Goal: Task Accomplishment & Management: Manage account settings

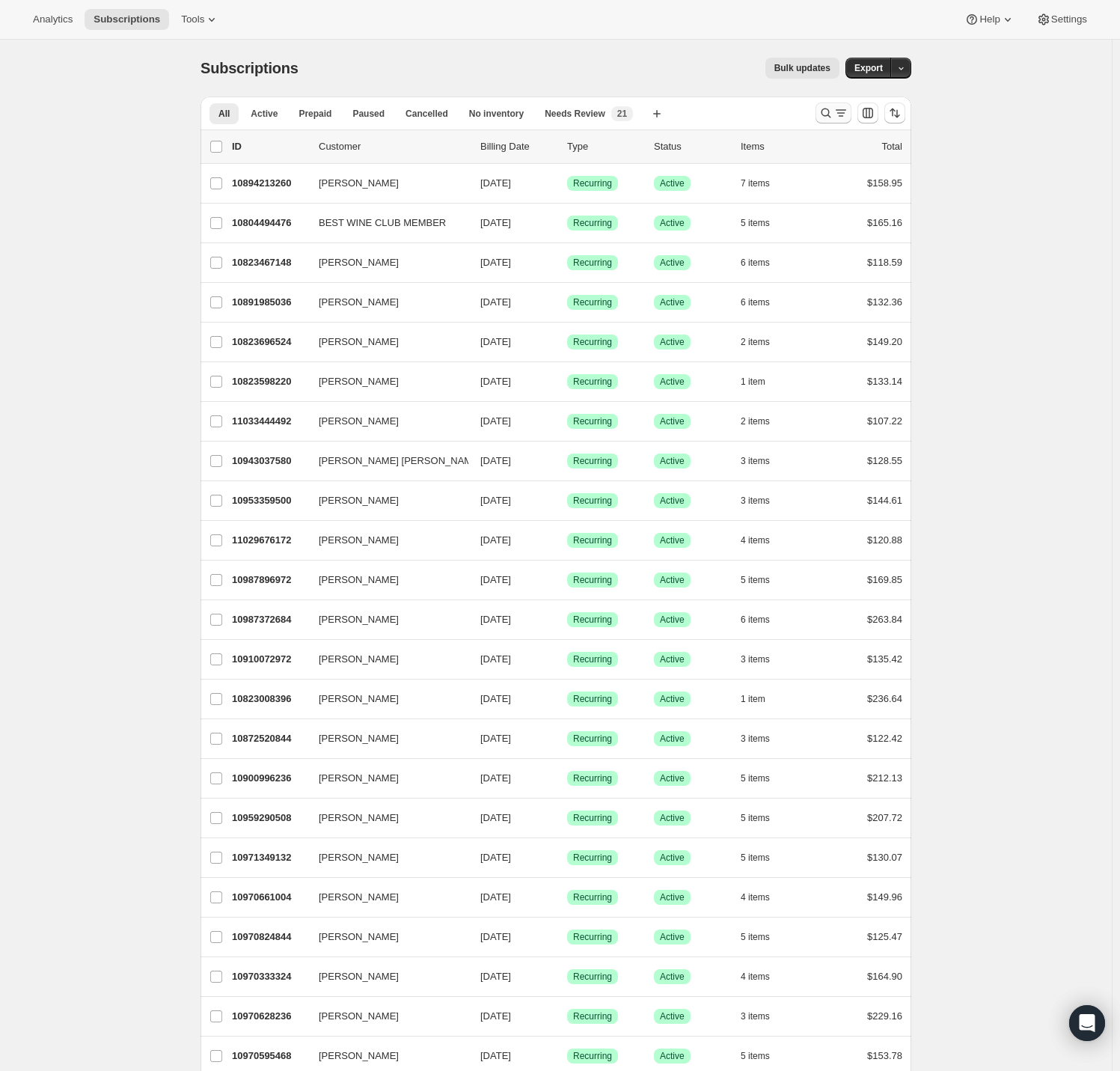
click at [831, 117] on icon "Search and filter results" at bounding box center [826, 113] width 15 height 15
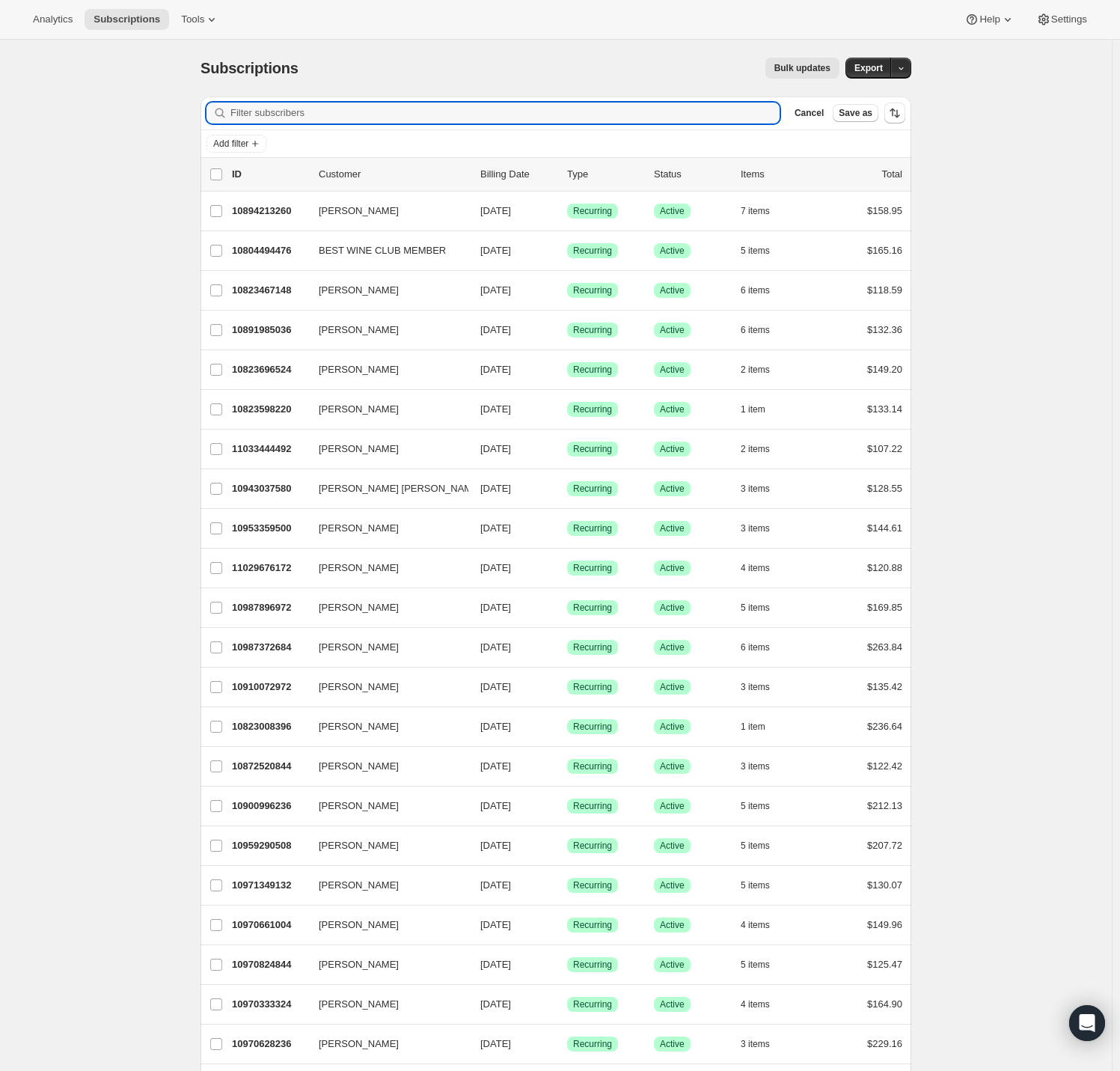
paste input "hartlandfarms@gmail.com"
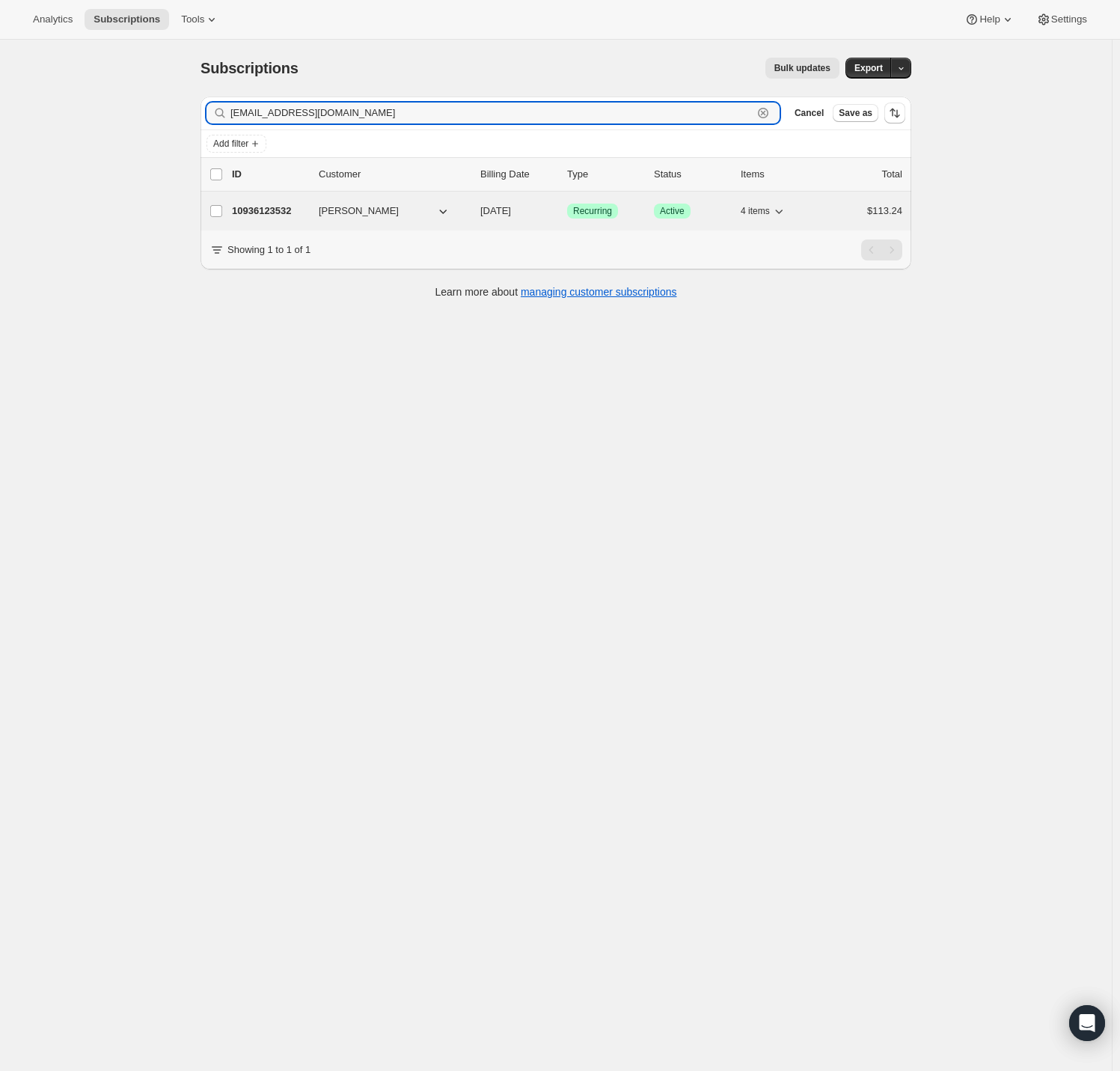
type input "hartlandfarms@gmail.com"
click at [261, 210] on p "10936123532" at bounding box center [269, 211] width 75 height 15
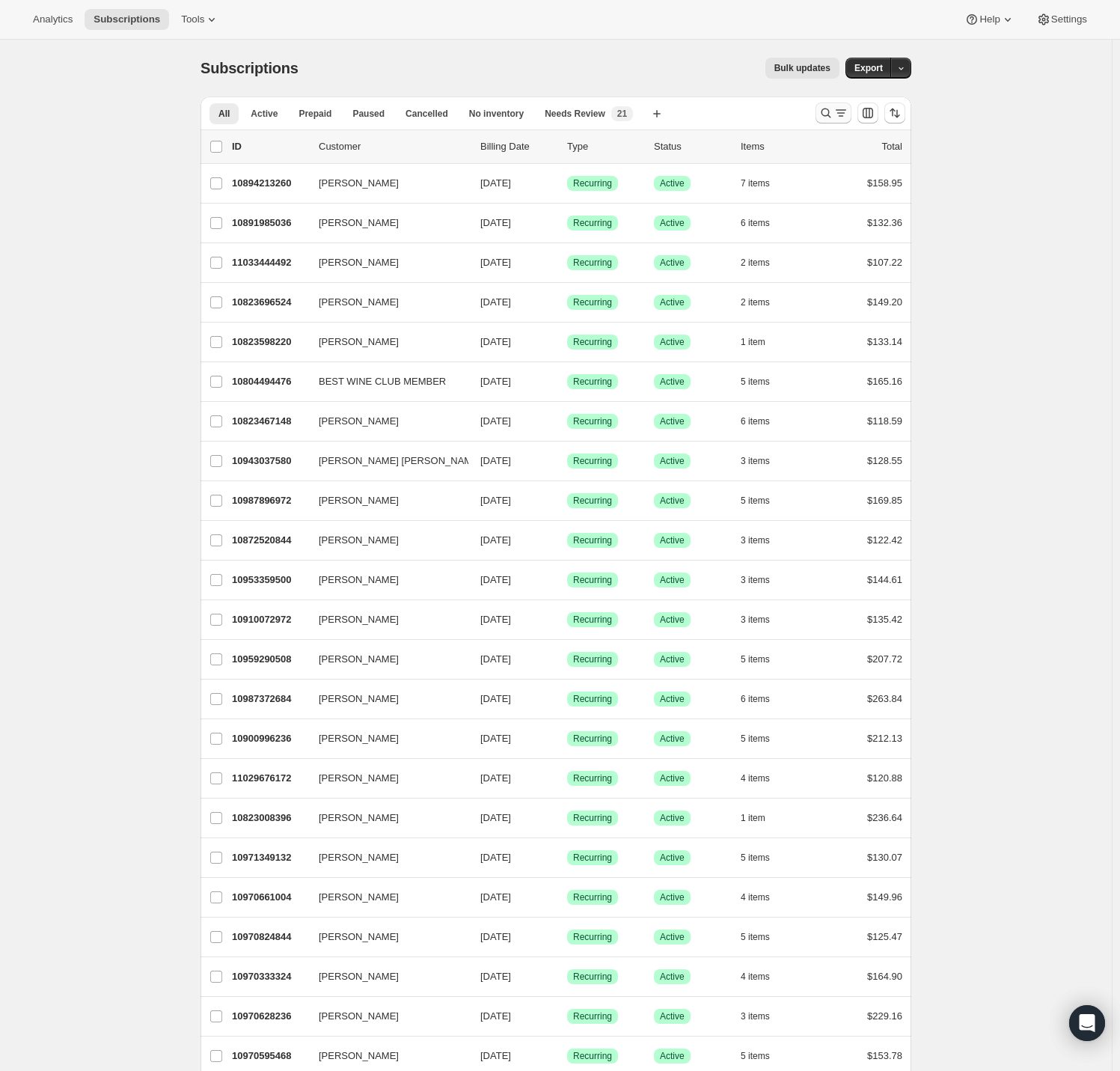
click at [837, 107] on icon "Search and filter results" at bounding box center [841, 113] width 15 height 15
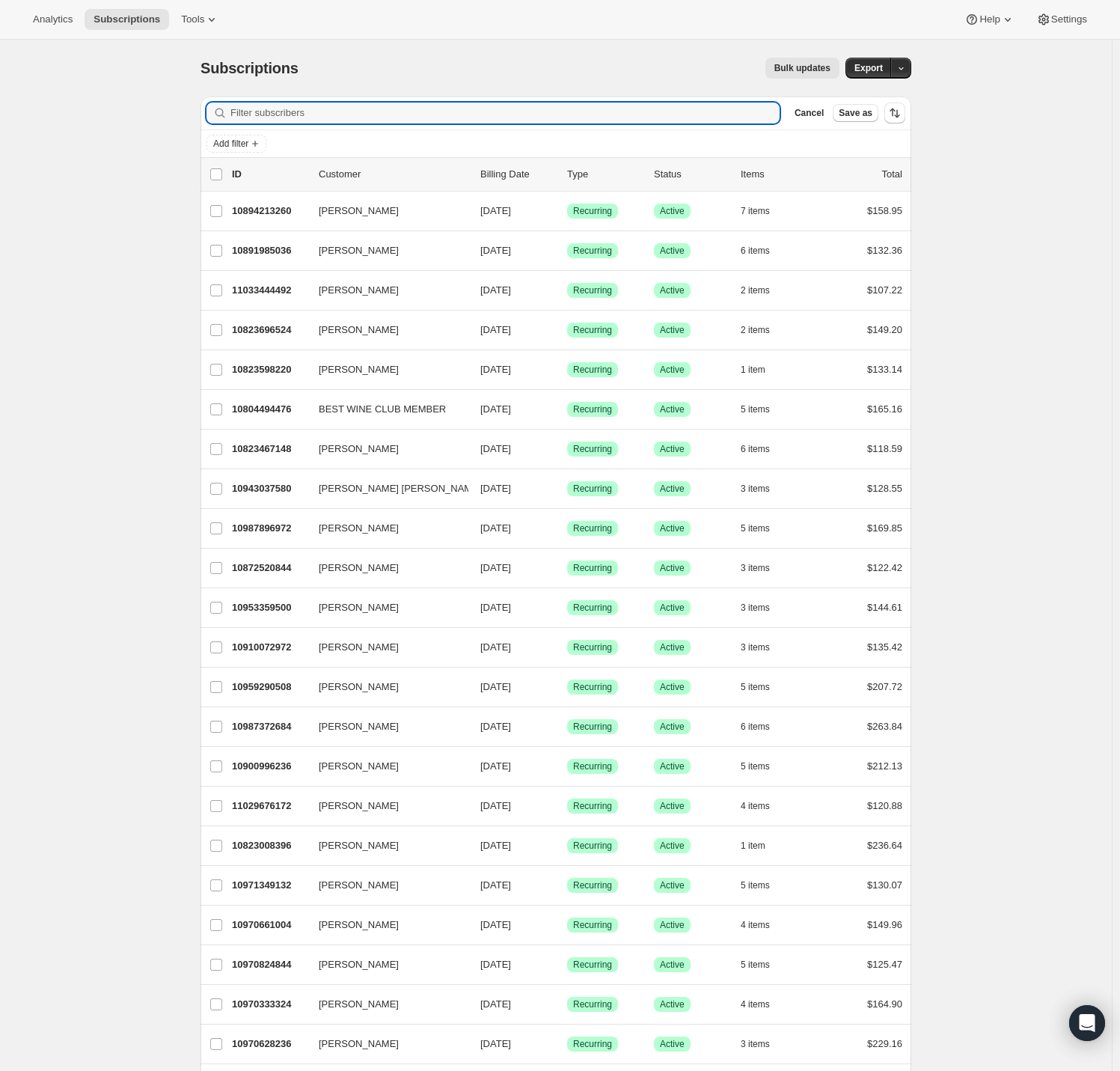
paste input "[EMAIL_ADDRESS][DOMAIN_NAME]"
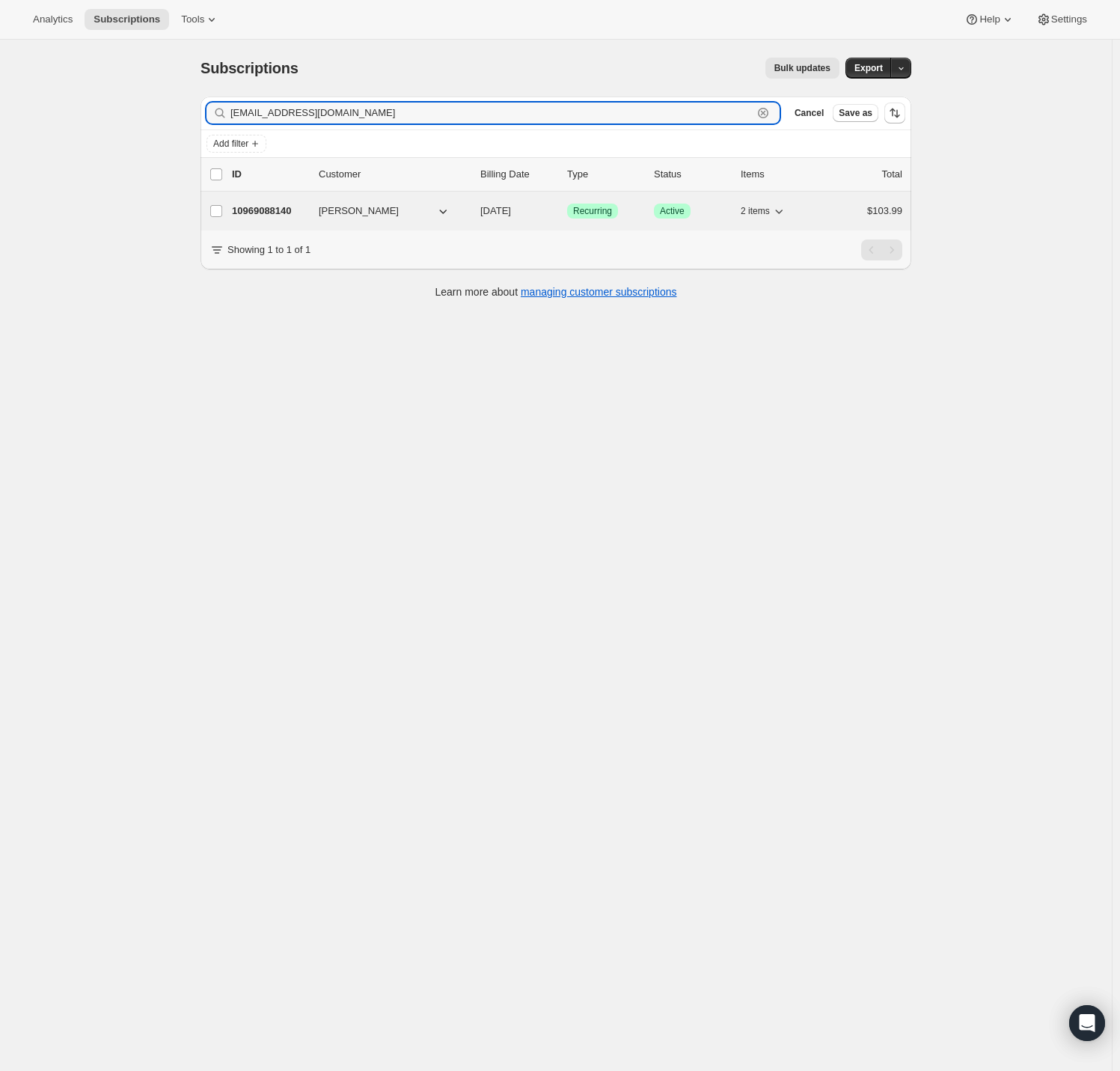
type input "[EMAIL_ADDRESS][DOMAIN_NAME]"
click at [354, 204] on span "[PERSON_NAME]" at bounding box center [359, 211] width 80 height 15
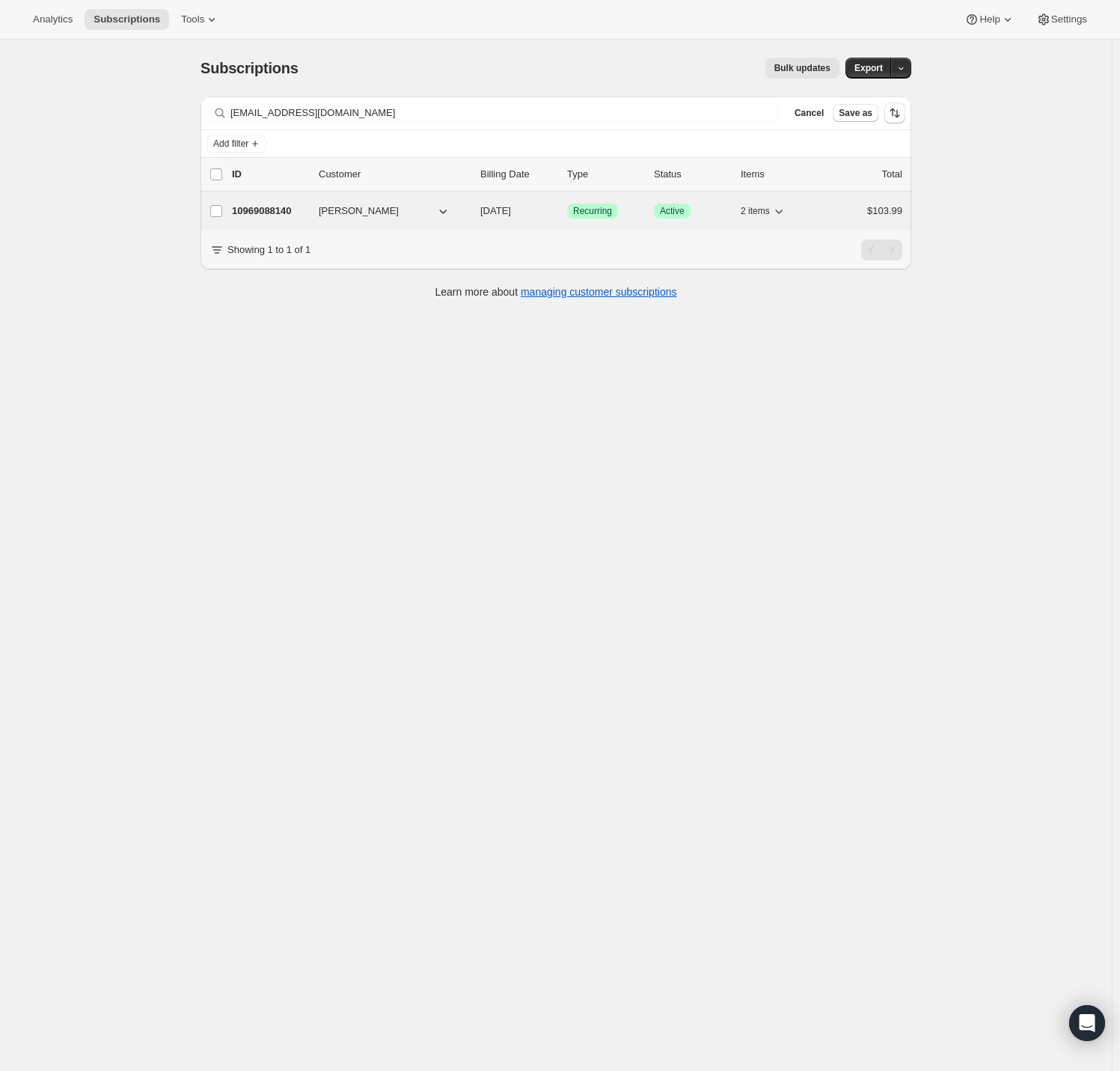
click at [275, 214] on p "10969088140" at bounding box center [269, 211] width 75 height 15
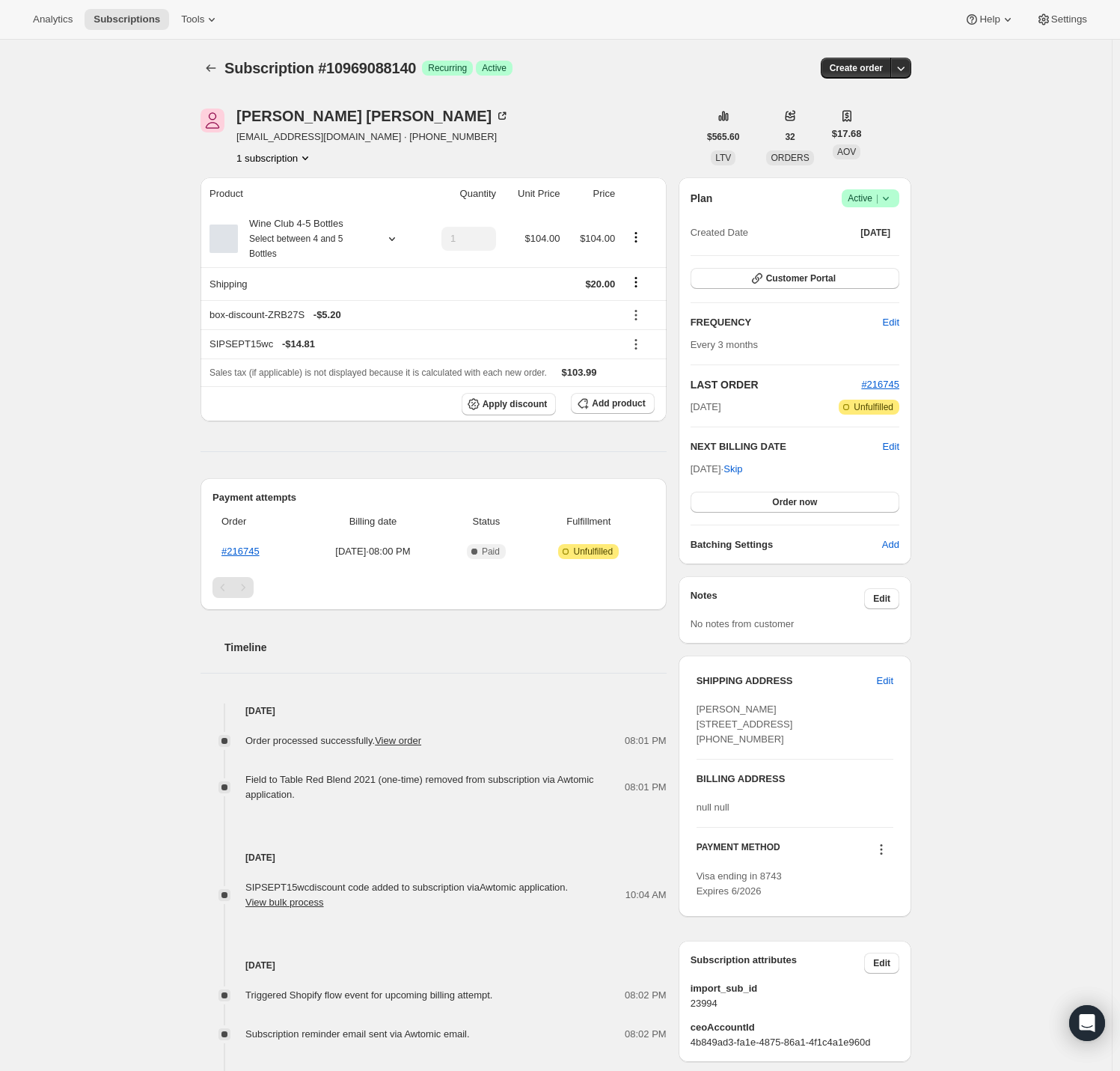
click at [891, 201] on icon at bounding box center [886, 198] width 15 height 15
click at [887, 244] on button "Cancel subscription" at bounding box center [869, 253] width 94 height 24
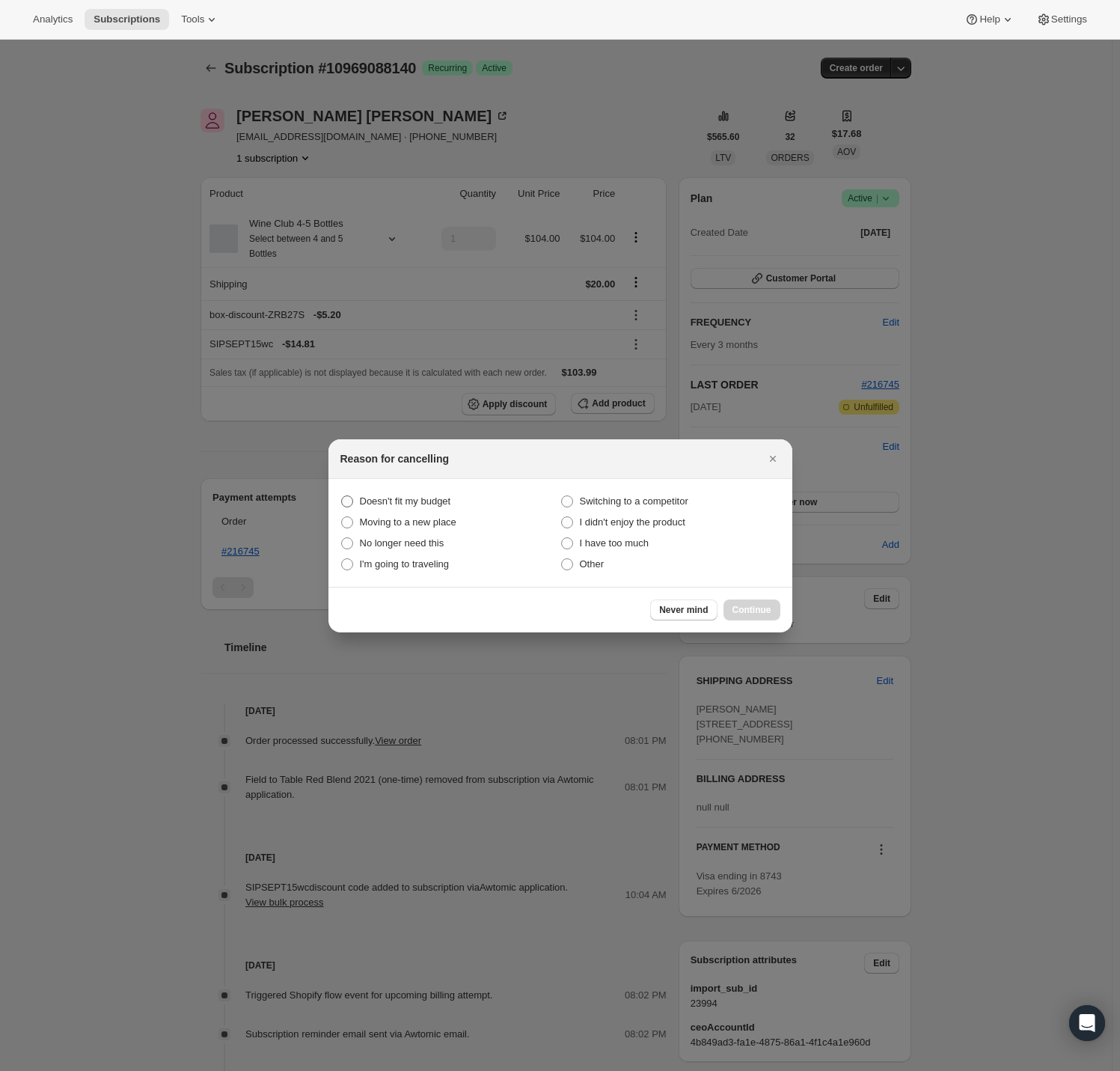
click at [370, 495] on span "Doesn't fit my budget" at bounding box center [406, 501] width 91 height 11
click at [342, 495] on budget "Doesn't fit my budget" at bounding box center [342, 495] width 1 height 1
radio budget "true"
click at [760, 606] on span "Continue" at bounding box center [752, 609] width 39 height 12
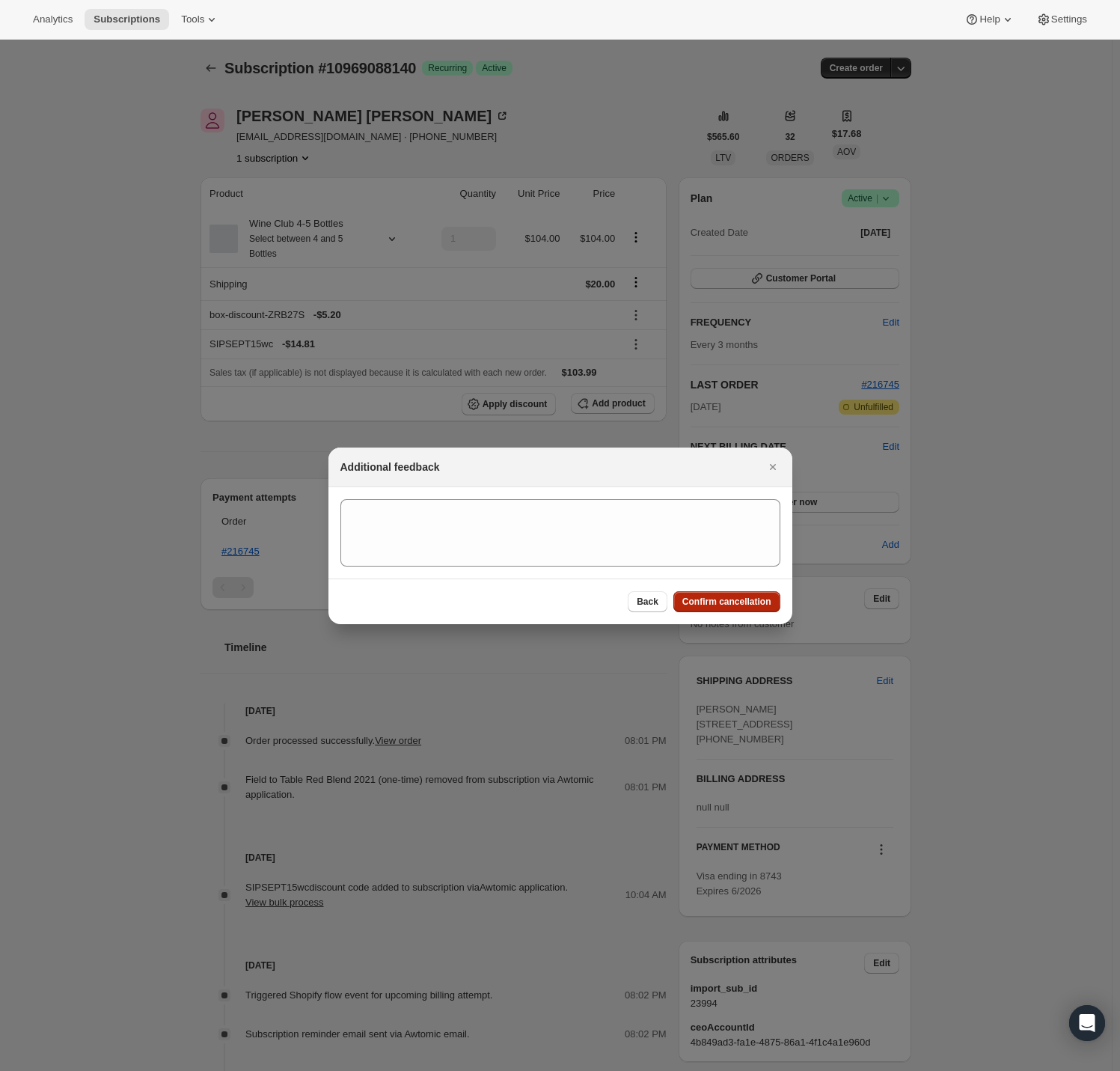
click at [730, 603] on span "Confirm cancellation" at bounding box center [726, 601] width 89 height 12
